Goal: Connect with others: Establish contact or relationships with other users

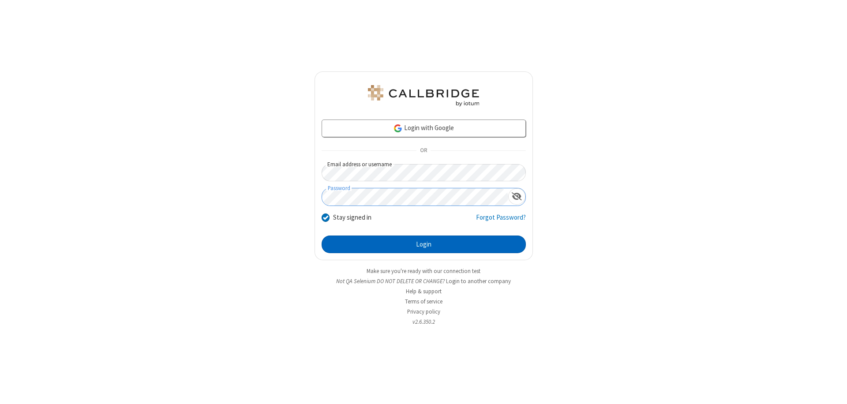
click at [423, 244] on button "Login" at bounding box center [424, 245] width 204 height 18
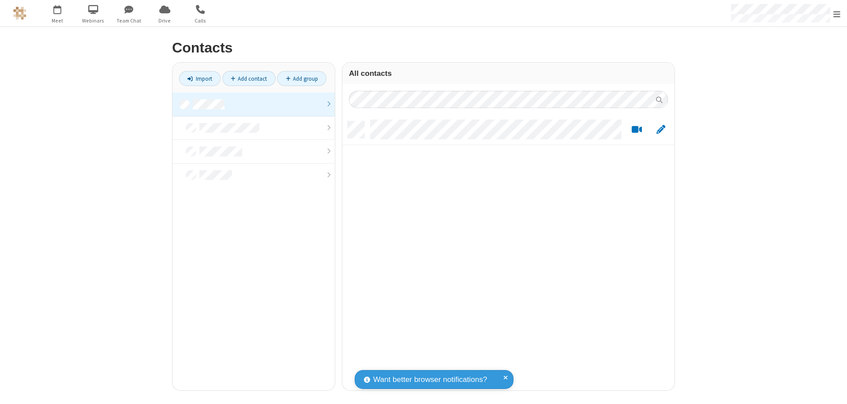
scroll to position [269, 325]
click at [254, 104] on link at bounding box center [253, 105] width 162 height 24
click at [249, 79] on link "Add contact" at bounding box center [248, 78] width 53 height 15
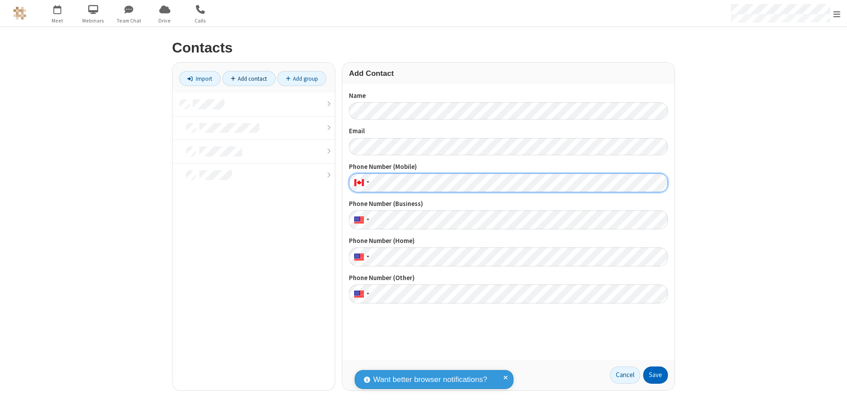
click at [655, 375] on button "Save" at bounding box center [655, 376] width 25 height 18
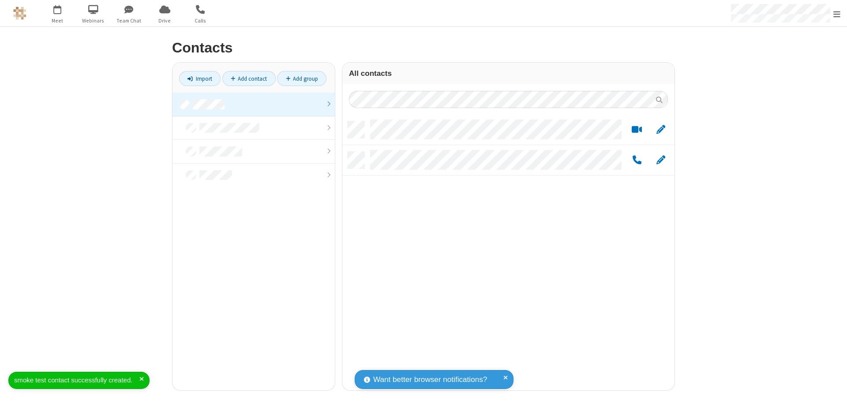
scroll to position [269, 325]
